Goal: Transaction & Acquisition: Download file/media

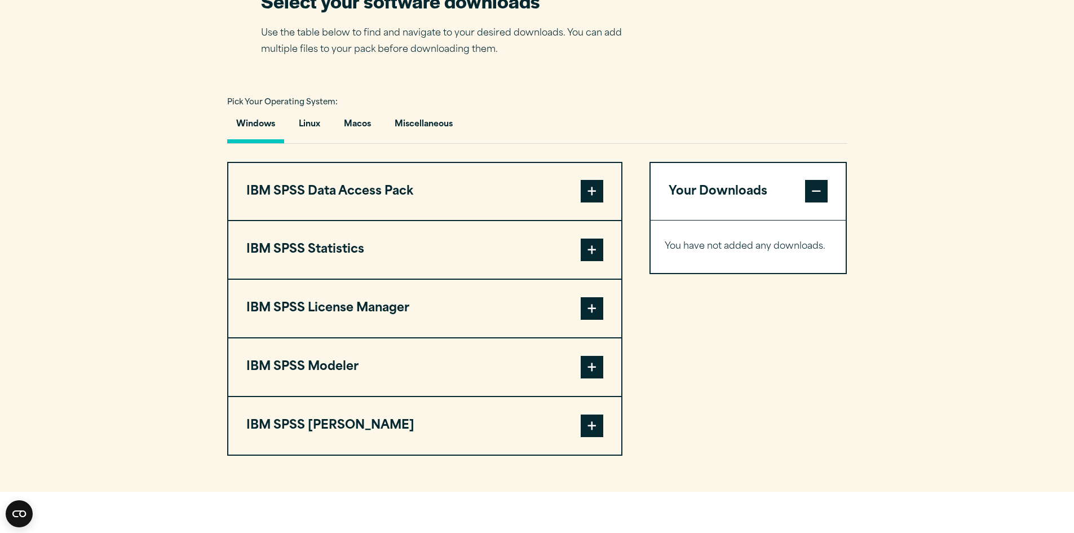
scroll to position [733, 0]
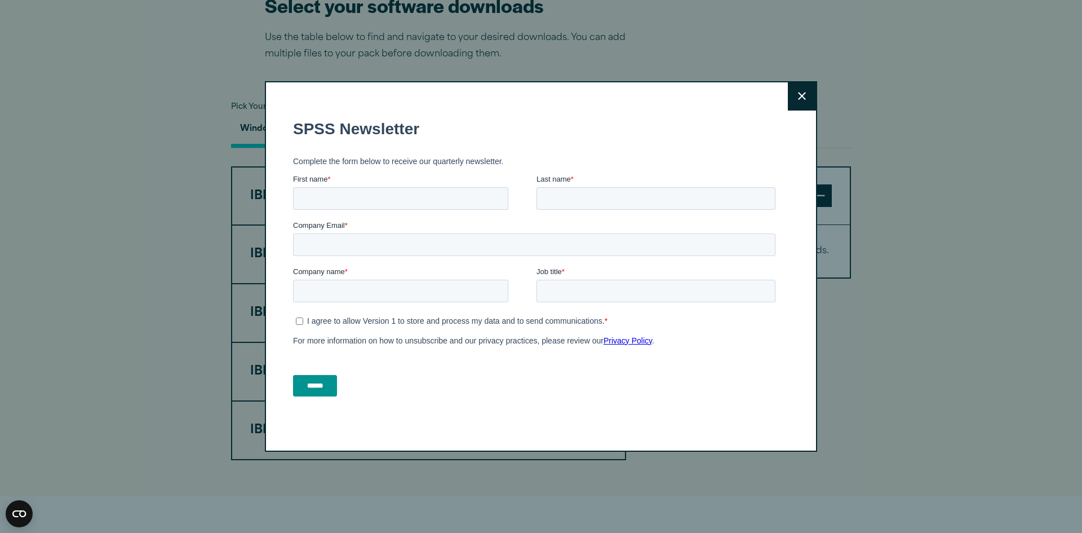
click at [803, 102] on button "Close" at bounding box center [802, 96] width 28 height 28
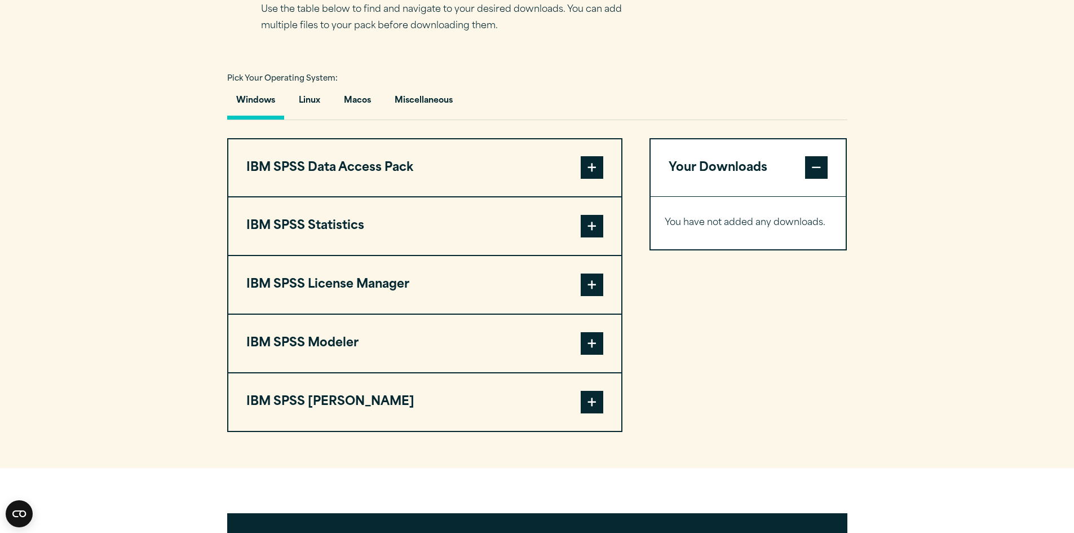
scroll to position [752, 0]
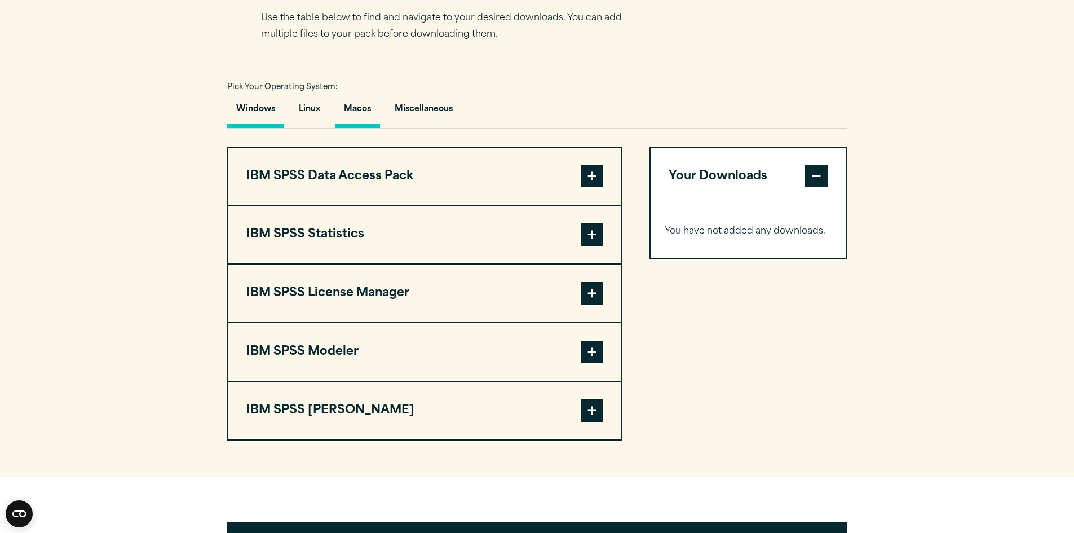
click at [348, 128] on button "Macos" at bounding box center [357, 112] width 45 height 32
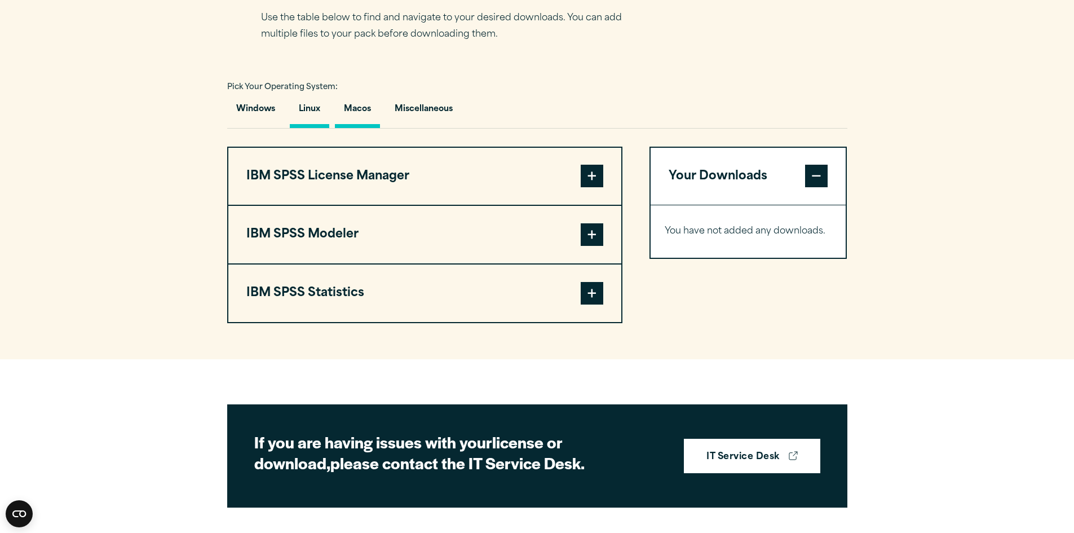
click at [308, 128] on button "Linux" at bounding box center [309, 112] width 39 height 32
click at [251, 128] on button "Windows" at bounding box center [255, 112] width 57 height 32
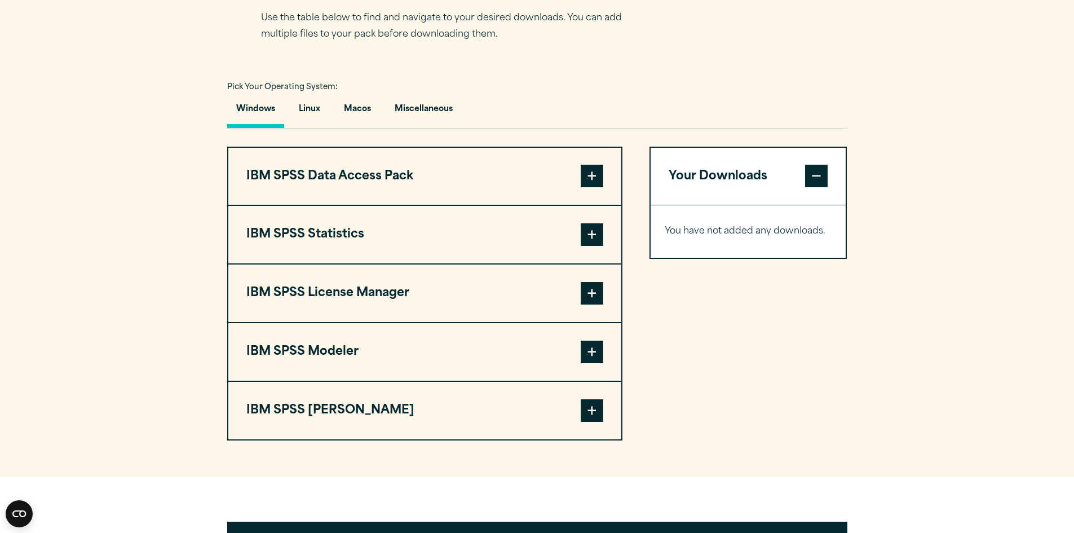
click at [596, 246] on span at bounding box center [592, 234] width 23 height 23
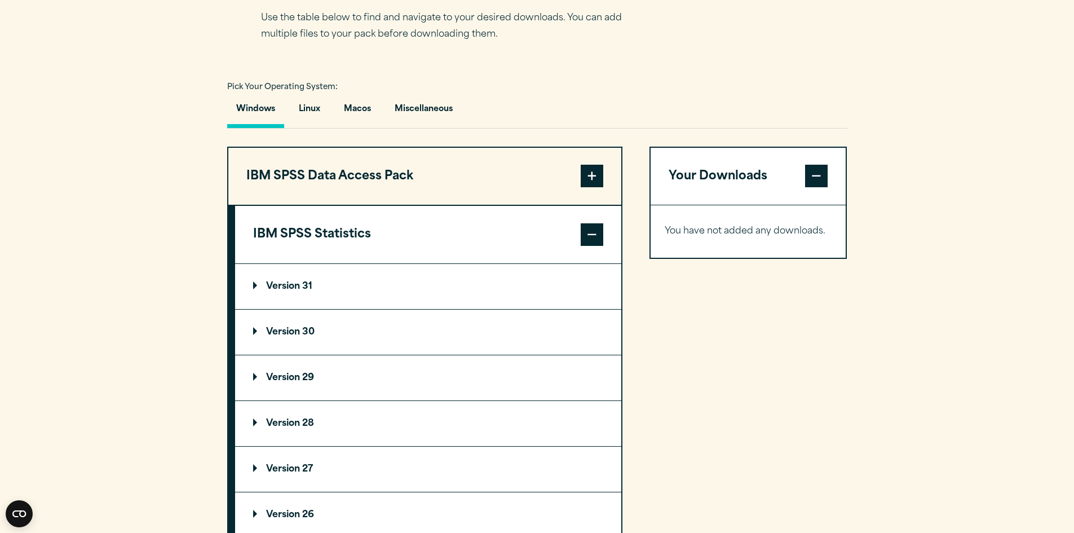
click at [296, 352] on summary "Version 30" at bounding box center [428, 331] width 386 height 45
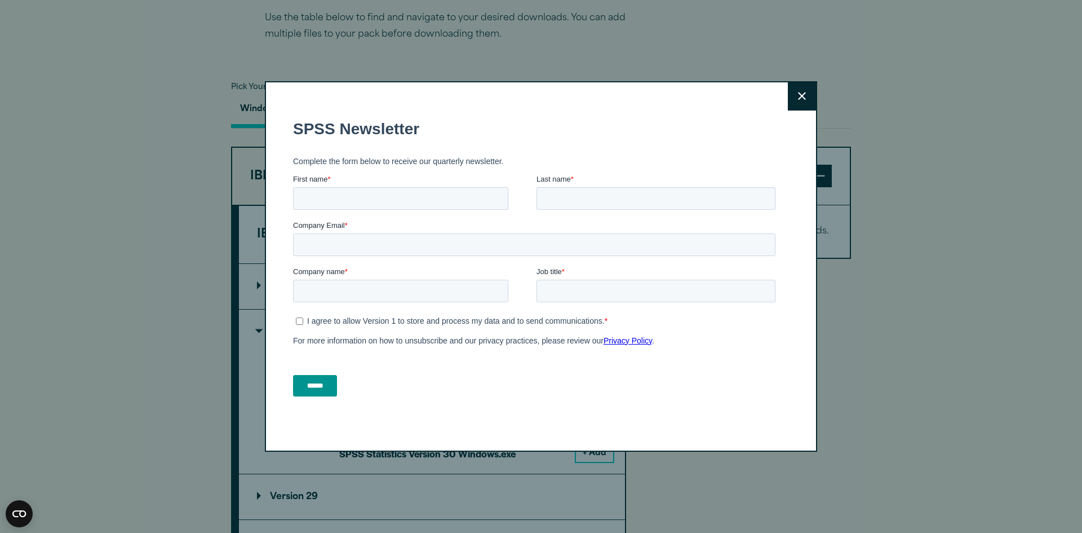
click at [796, 87] on button "Close" at bounding box center [802, 96] width 28 height 28
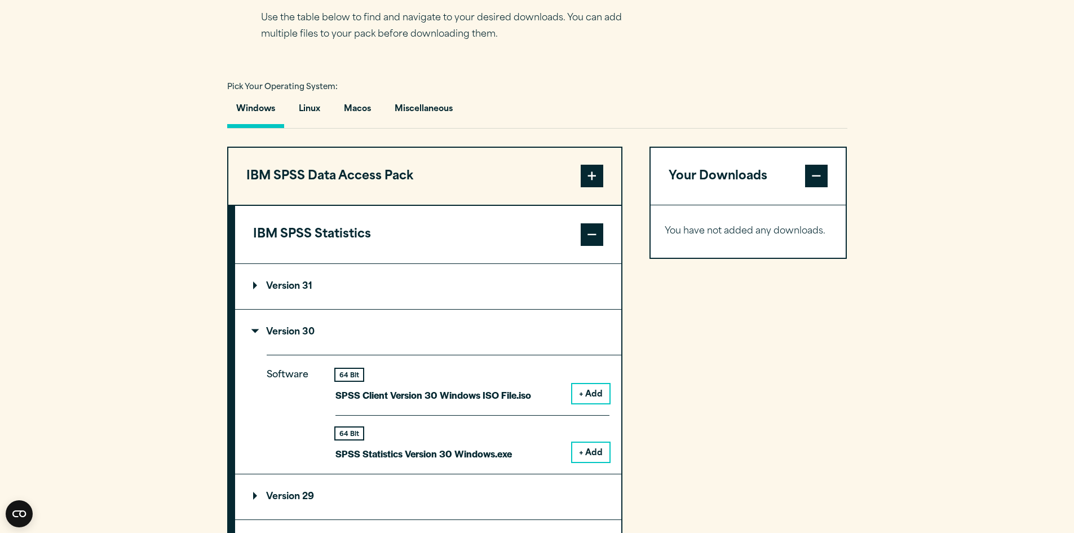
click at [588, 462] on button "+ Add" at bounding box center [590, 451] width 37 height 19
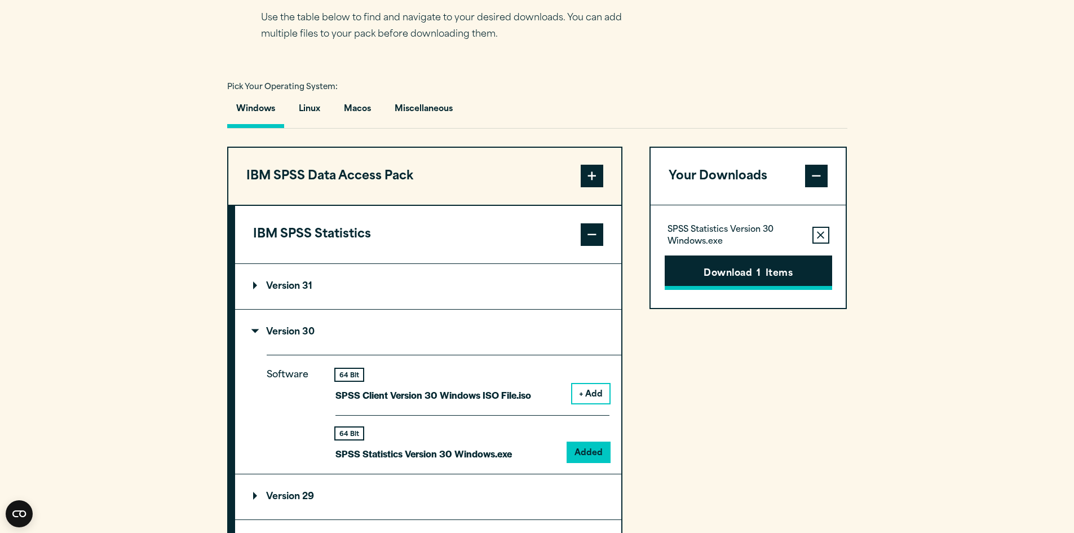
click at [766, 290] on button "Download 1 Items" at bounding box center [748, 272] width 167 height 35
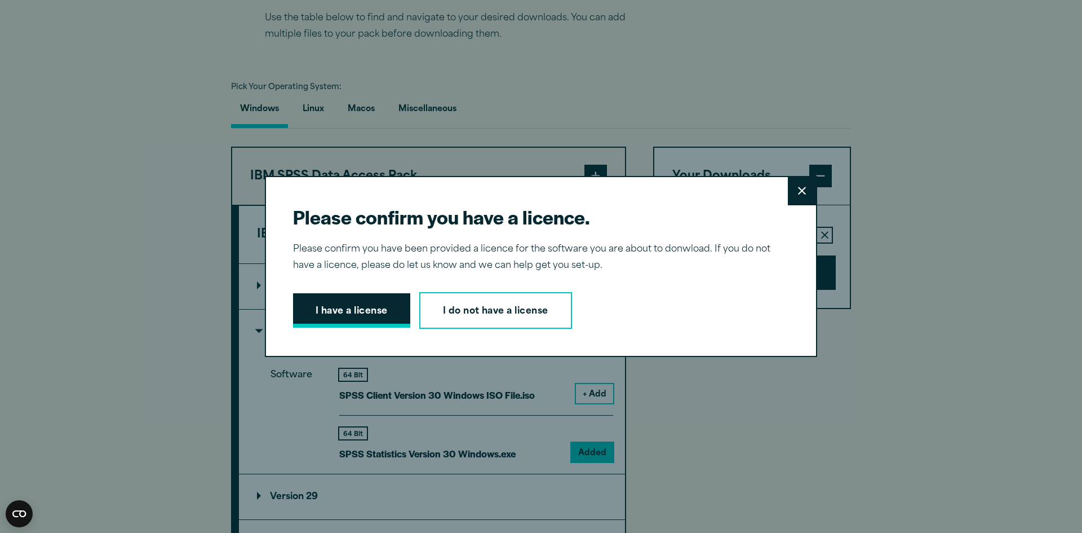
click at [366, 315] on button "I have a license" at bounding box center [351, 310] width 117 height 35
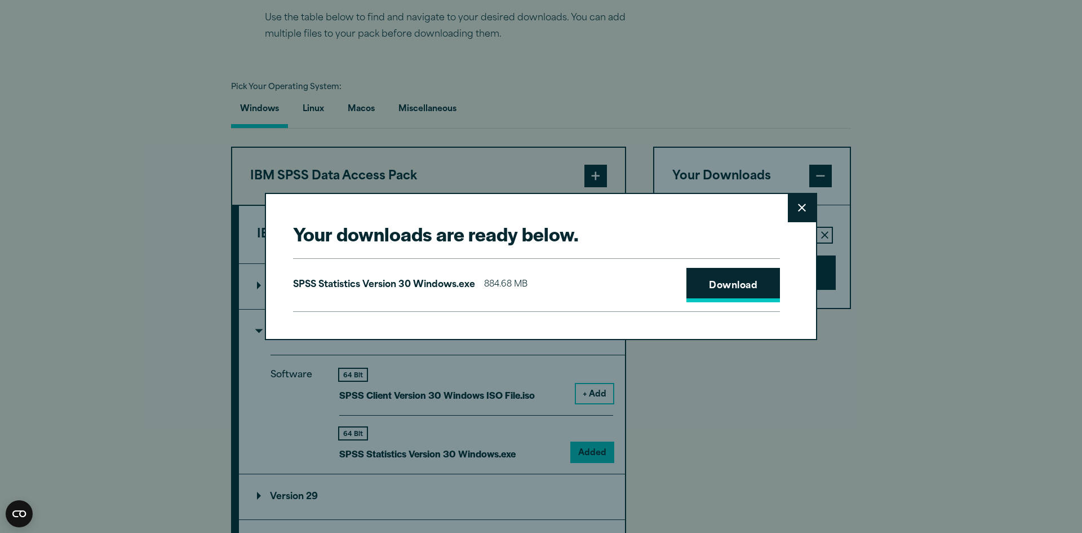
click at [746, 287] on link "Download" at bounding box center [734, 285] width 94 height 35
click at [800, 198] on button "Close" at bounding box center [802, 208] width 28 height 28
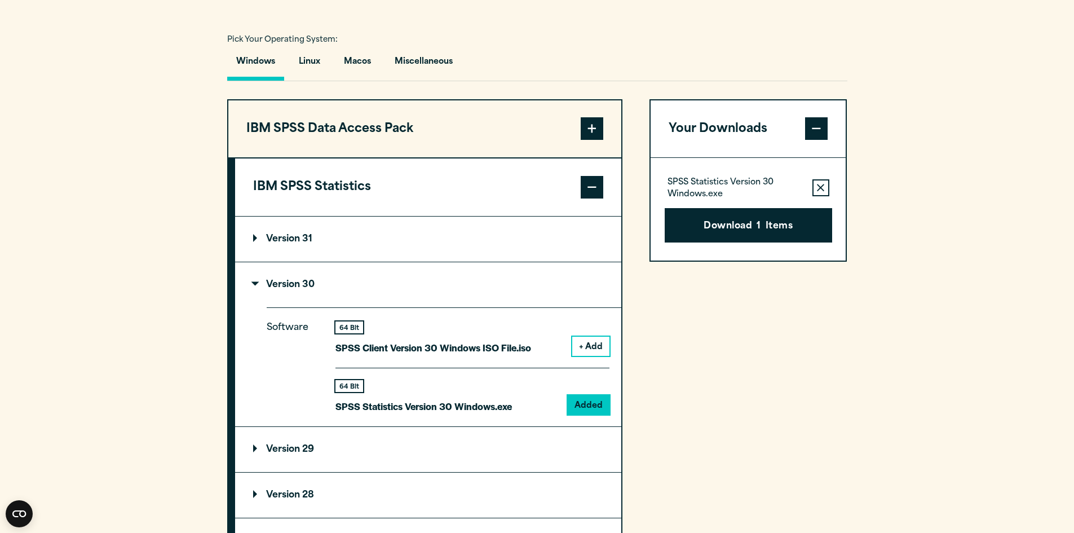
scroll to position [865, 0]
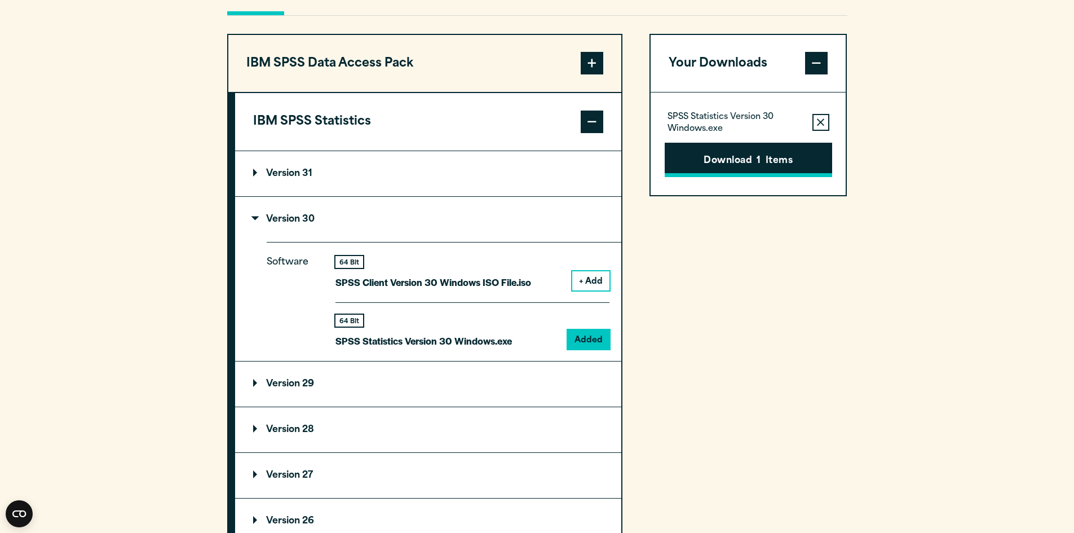
click at [758, 178] on button "Download 1 Items" at bounding box center [748, 160] width 167 height 35
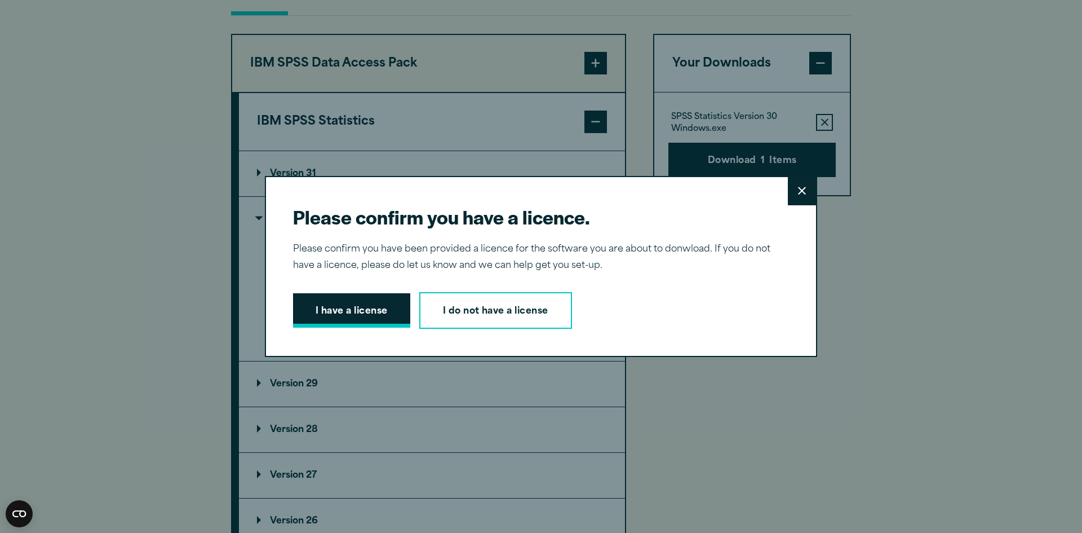
click at [369, 312] on button "I have a license" at bounding box center [351, 310] width 117 height 35
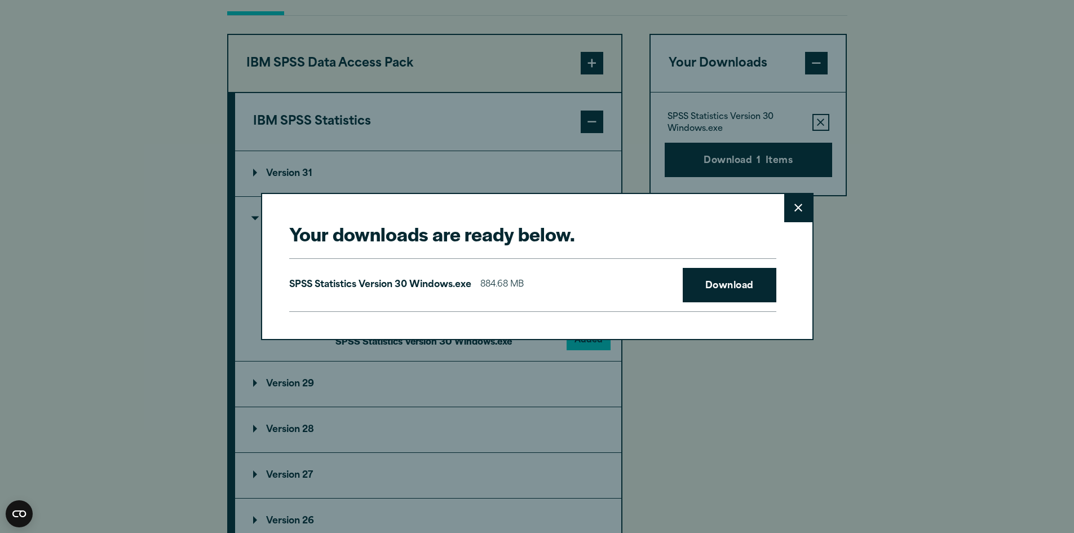
click at [804, 210] on button "Close" at bounding box center [798, 208] width 28 height 28
